Goal: Task Accomplishment & Management: Manage account settings

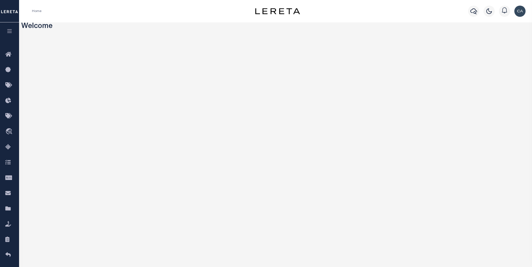
click at [14, 30] on button "button" at bounding box center [9, 31] width 19 height 19
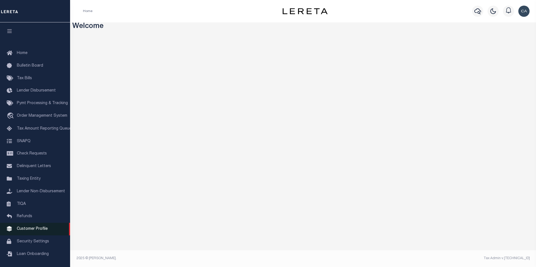
click at [39, 236] on link "Customer Profile" at bounding box center [35, 229] width 70 height 13
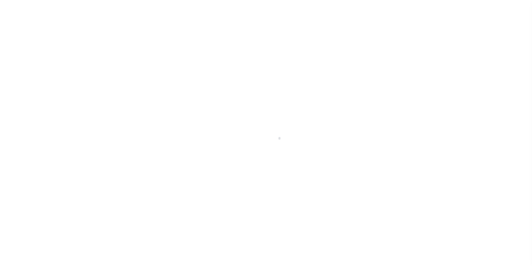
scroll to position [6, 0]
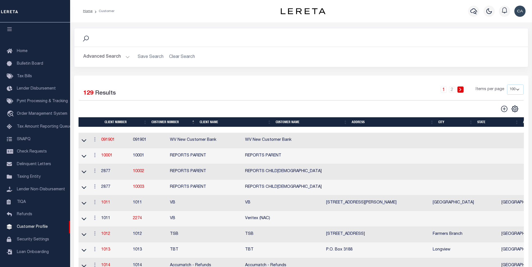
click at [111, 57] on button "Advanced Search" at bounding box center [106, 57] width 47 height 11
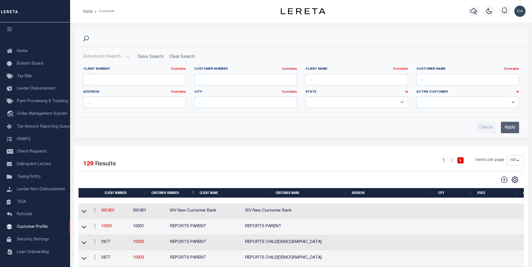
click at [126, 89] on div "Client Number Contains Contains Is" at bounding box center [134, 78] width 111 height 23
click at [127, 82] on input "text" at bounding box center [134, 79] width 103 height 11
type input "2170"
click at [501, 133] on div "Cancel Apply" at bounding box center [301, 127] width 436 height 11
click at [513, 126] on input "Apply" at bounding box center [510, 127] width 18 height 11
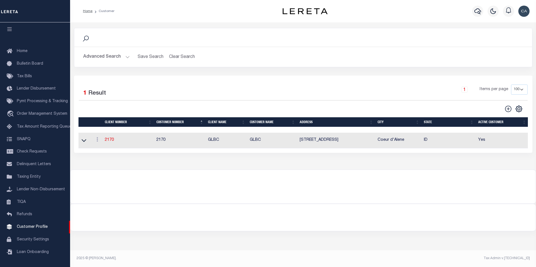
click at [323, 231] on div at bounding box center [302, 217] width 465 height 27
click at [112, 140] on link "2170" at bounding box center [109, 140] width 9 height 4
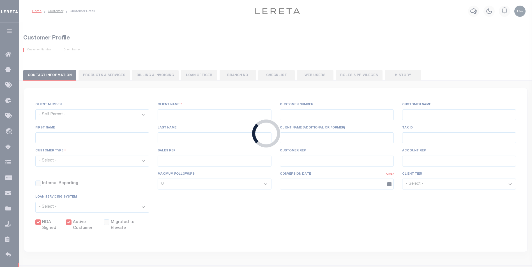
select select
type input "GLBC"
type input "2170"
type input "GLBC"
type input "Becky"
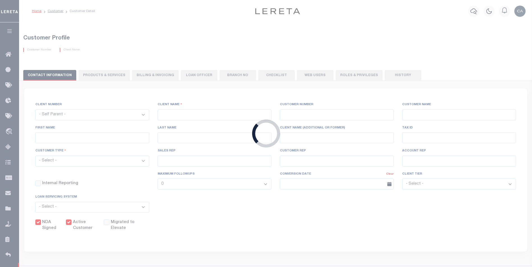
type input "Mathson"
select select "Commercial"
type input "Barbara Kendrick"
type input "Debbie Vecellio"
checkbox input "true"
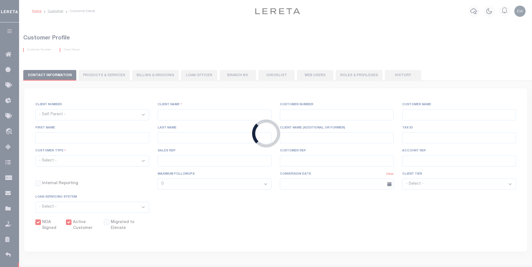
checkbox input "true"
select select
checkbox input "true"
type textarea "Delinquent - $5.00 per loan added to LOL fee After 4 parcels - $5.00 Same contr…"
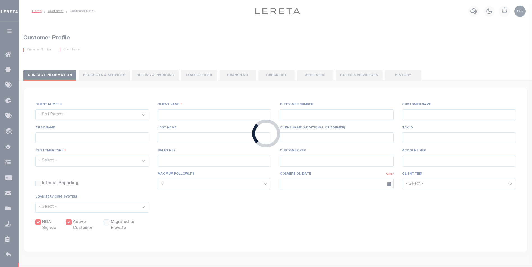
type input "0"
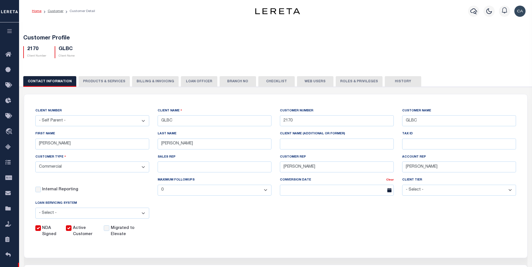
click at [105, 80] on button "PRODUCTS & SERVICES" at bounding box center [104, 81] width 51 height 11
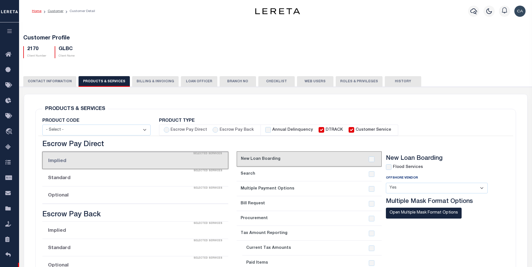
select select "STX"
radio input "true"
checkbox input "true"
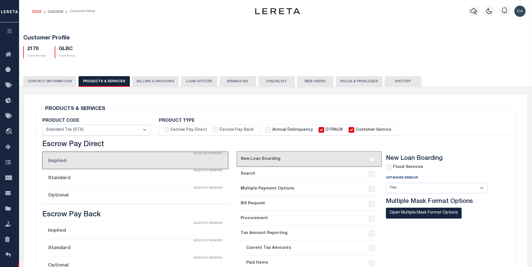
checkbox input "true"
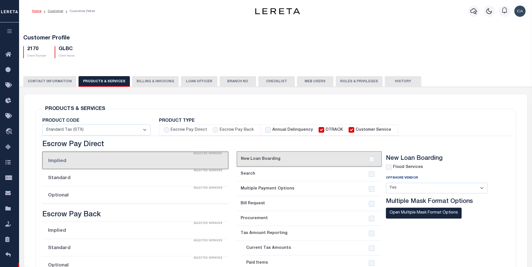
checkbox input "true"
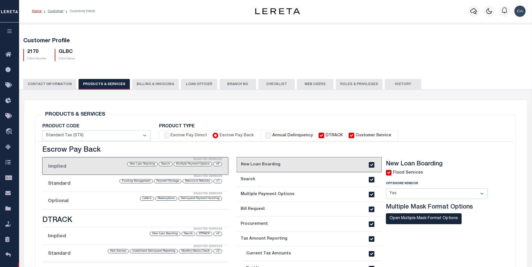
click at [391, 173] on input "checkbox" at bounding box center [389, 173] width 6 height 6
checkbox input "false"
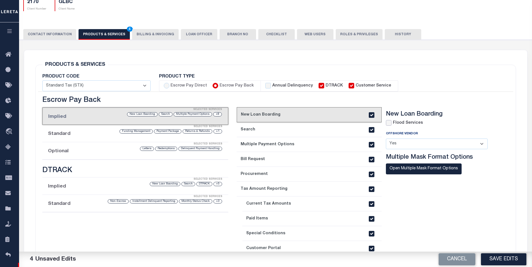
scroll to position [56, 0]
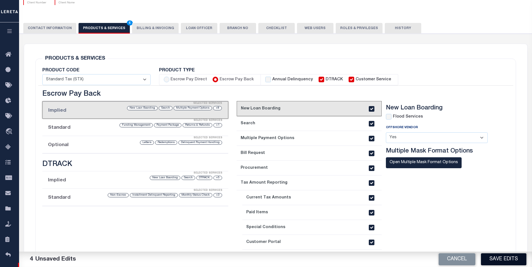
click at [518, 254] on button "Save Edits" at bounding box center [503, 260] width 45 height 12
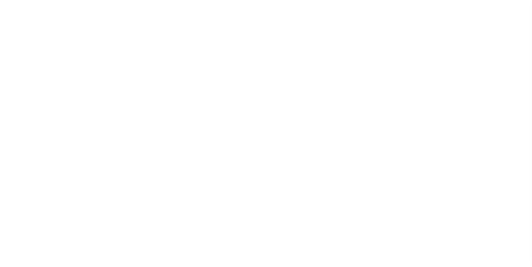
select select "Commercial"
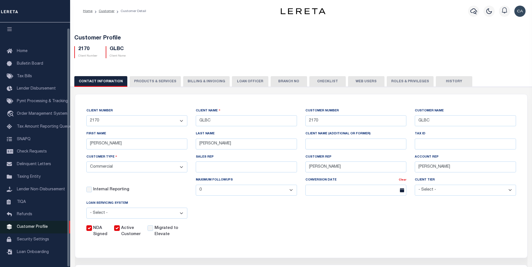
click at [51, 225] on link "Customer Profile" at bounding box center [35, 227] width 70 height 13
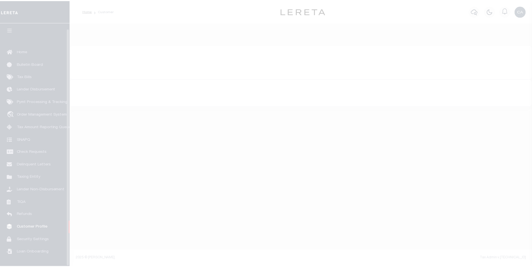
scroll to position [6, 0]
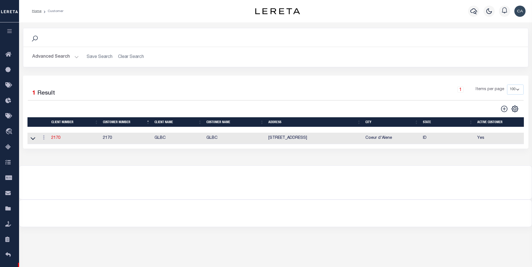
click at [264, 177] on div at bounding box center [275, 179] width 512 height 27
click at [132, 81] on div "Selected 1 Result 1 Items per page 100 200 400" at bounding box center [275, 112] width 505 height 73
